Goal: Task Accomplishment & Management: Complete application form

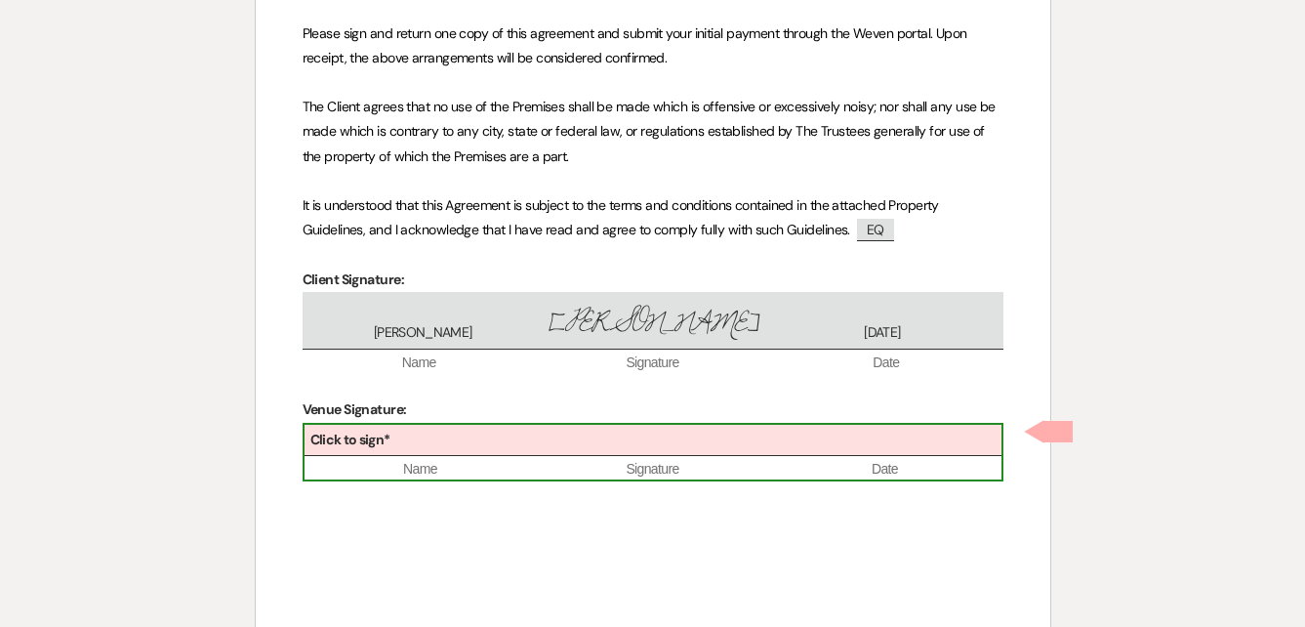
scroll to position [1392, 0]
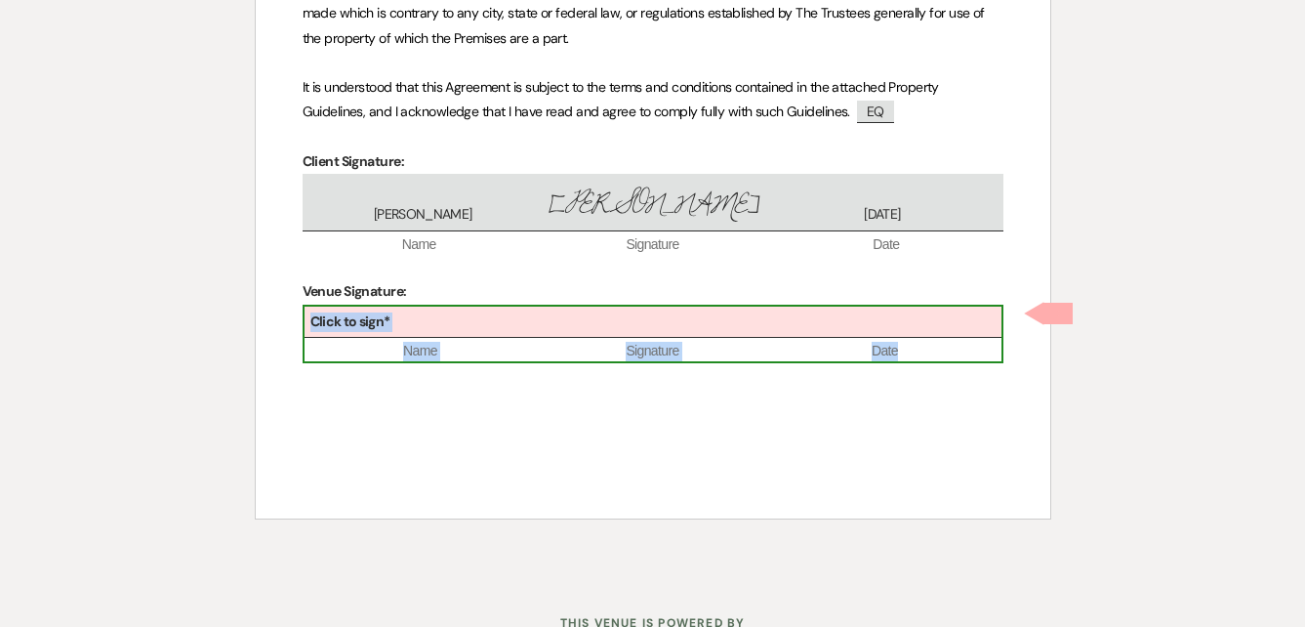
click at [700, 315] on div "Click to sign*" at bounding box center [652, 322] width 697 height 32
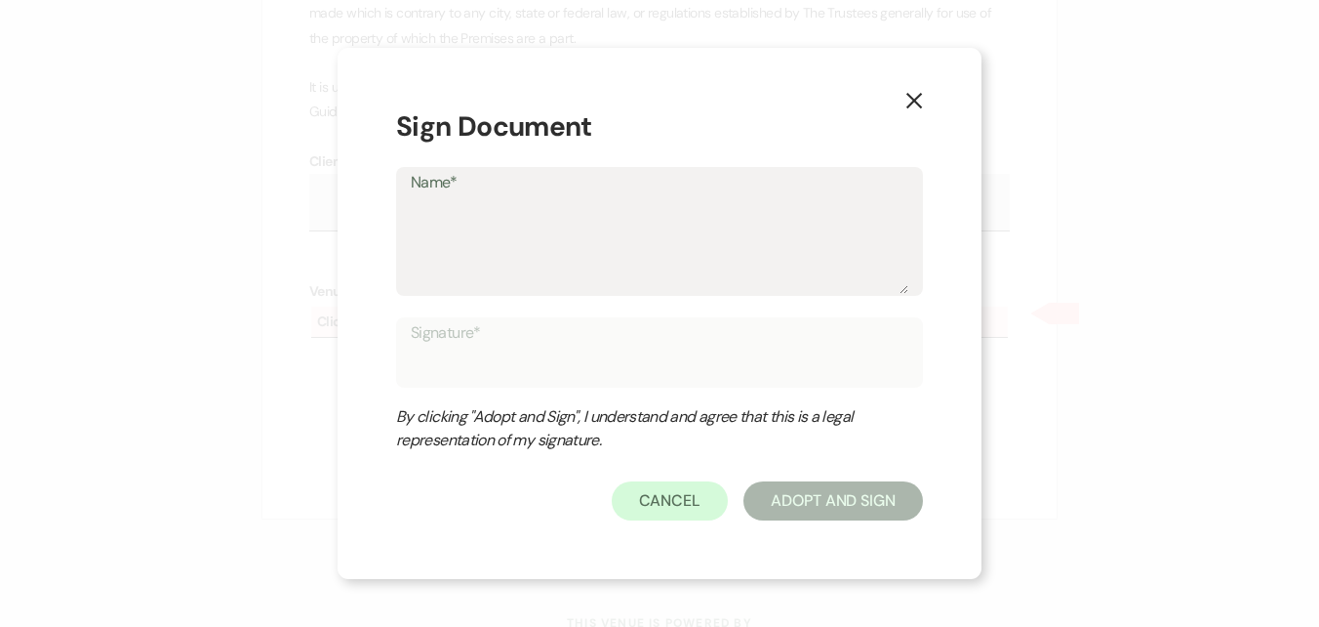
click at [490, 211] on textarea "Name*" at bounding box center [660, 245] width 498 height 98
type textarea "[PERSON_NAME]"
type input "[PERSON_NAME]"
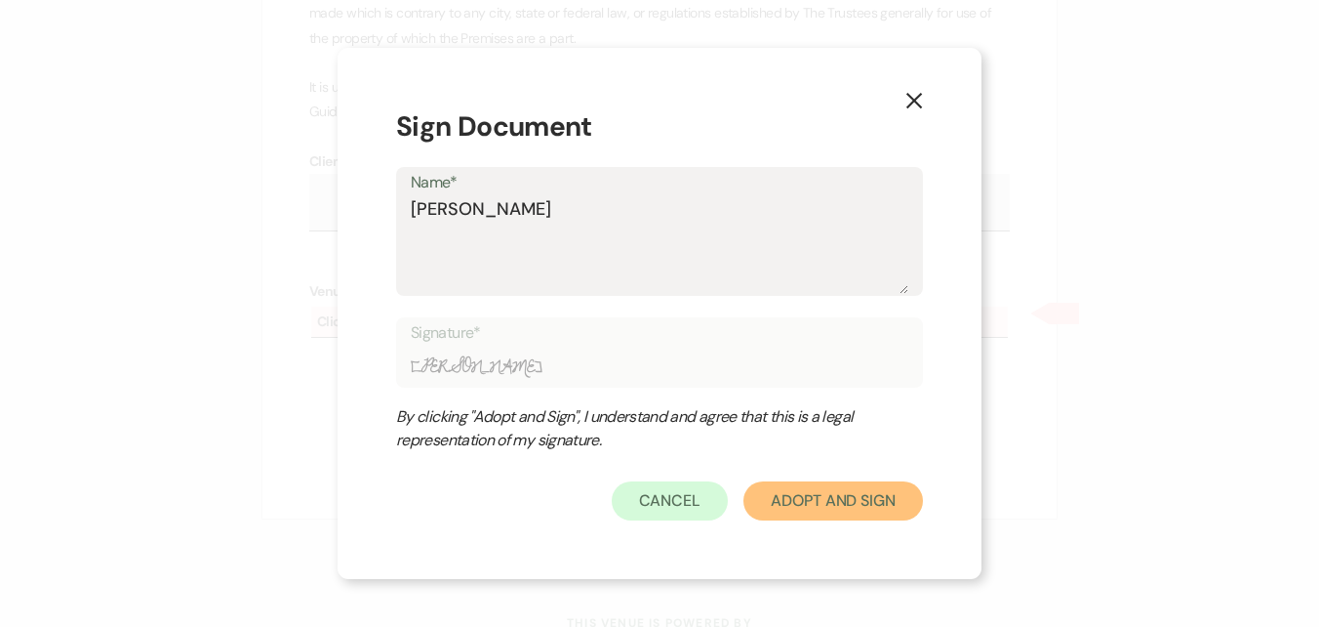
click at [790, 504] on button "Adopt And Sign" at bounding box center [834, 500] width 180 height 39
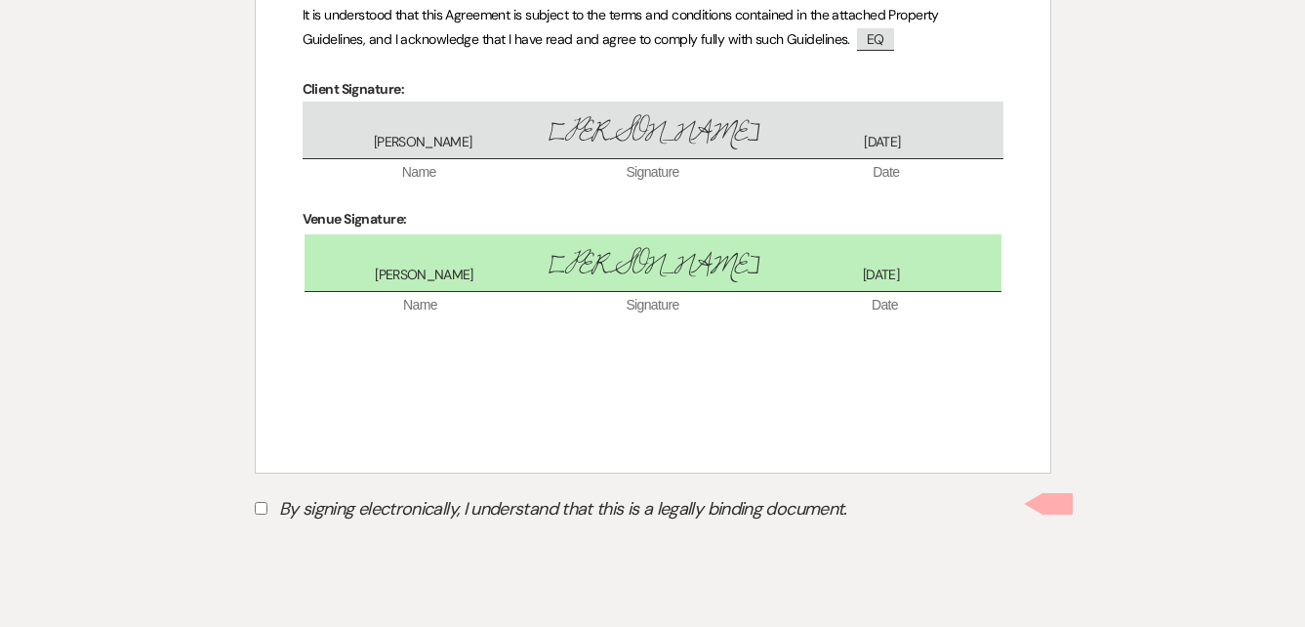
scroll to position [1552, 0]
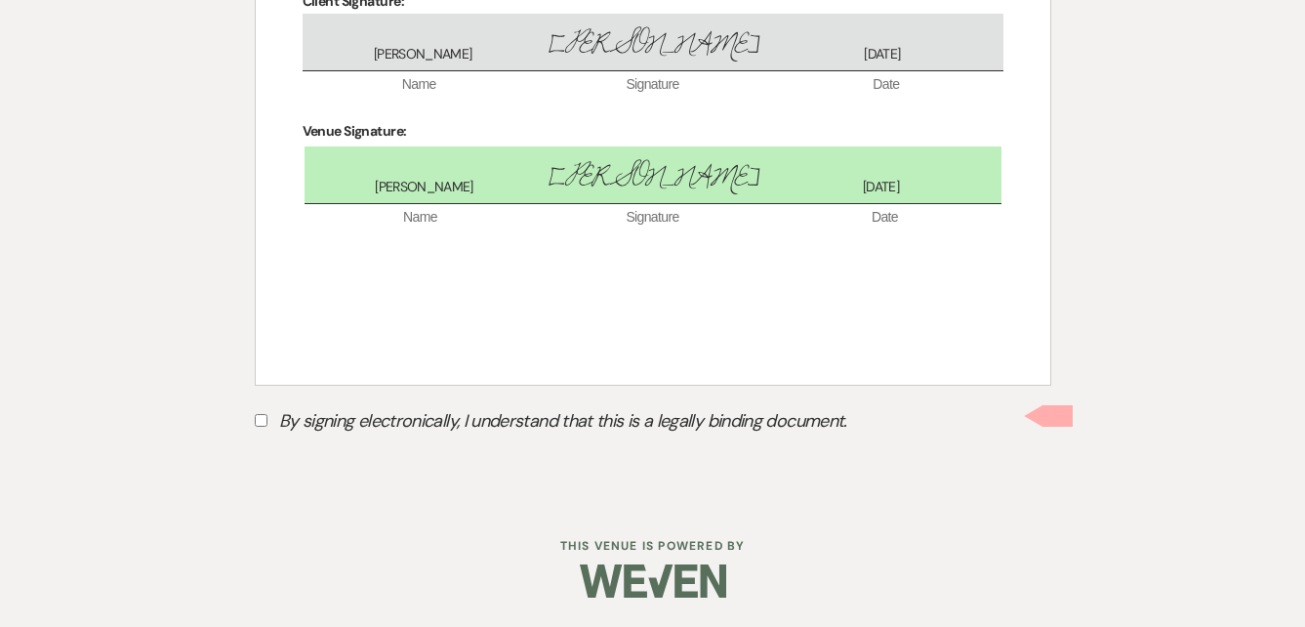
click at [260, 419] on input "By signing electronically, I understand that this is a legally binding document." at bounding box center [261, 420] width 13 height 13
checkbox input "true"
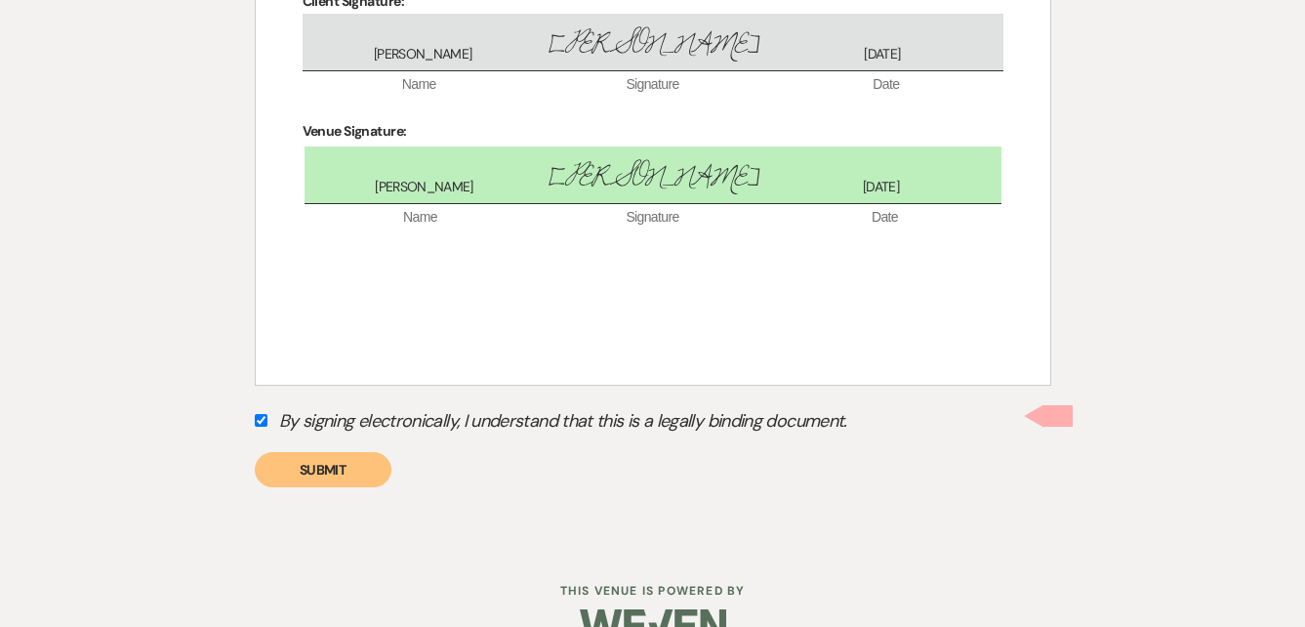
click at [372, 474] on button "Submit" at bounding box center [323, 469] width 137 height 35
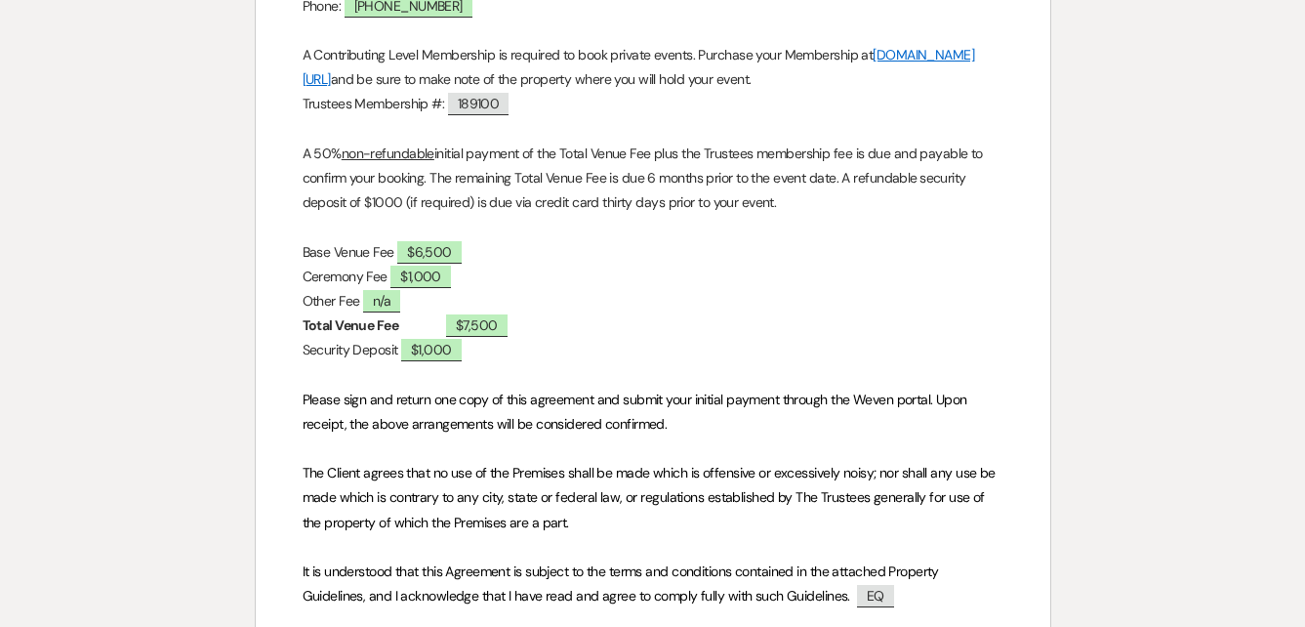
scroll to position [0, 0]
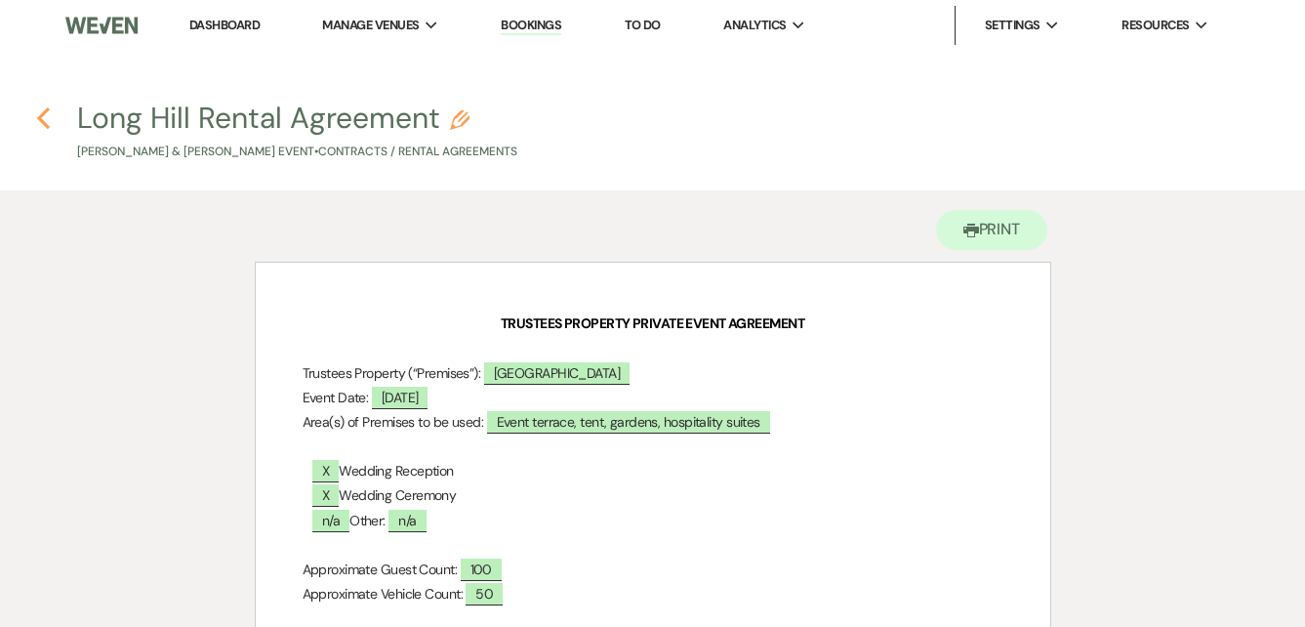
click at [40, 119] on use "button" at bounding box center [43, 117] width 13 height 21
